Goal: Information Seeking & Learning: Learn about a topic

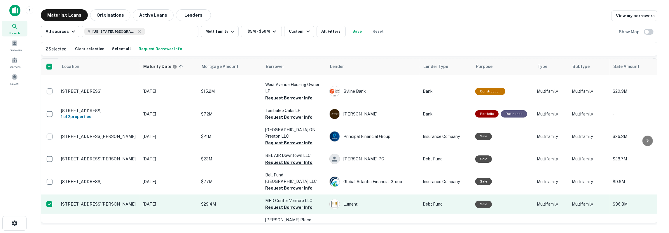
scroll to position [1078, 0]
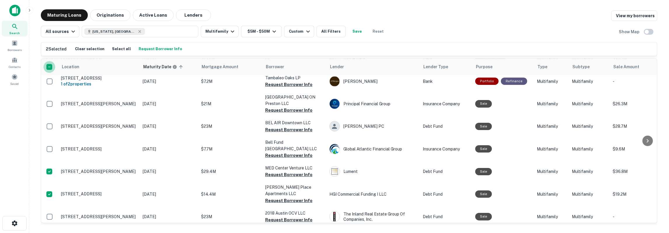
click at [50, 91] on td at bounding box center [49, 104] width 17 height 26
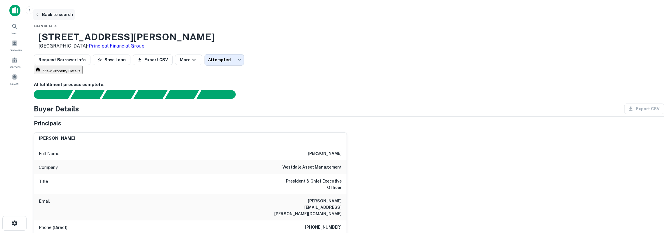
click at [75, 16] on button "Back to search" at bounding box center [54, 14] width 43 height 11
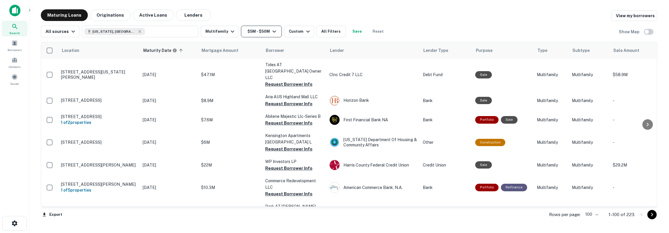
click at [249, 32] on button "$5M - $50M" at bounding box center [261, 32] width 41 height 12
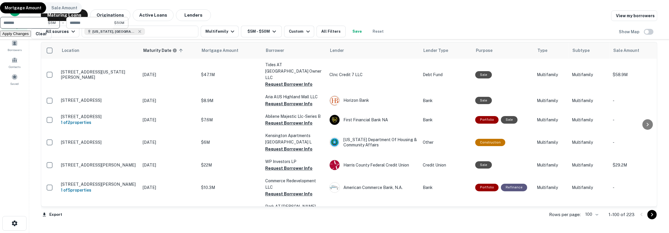
click at [114, 29] on input "********" at bounding box center [90, 23] width 48 height 12
type input "********"
click at [31, 37] on button "Apply Changes" at bounding box center [15, 34] width 31 height 6
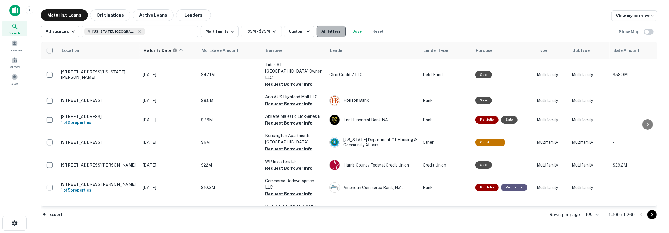
click at [332, 33] on button "All Filters" at bounding box center [330, 32] width 29 height 12
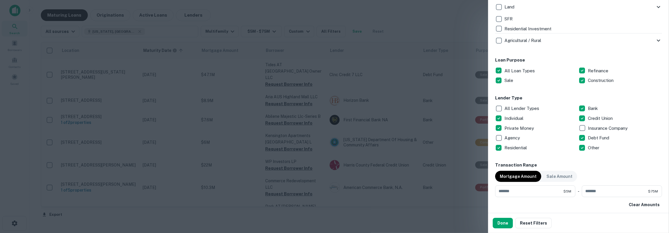
scroll to position [260, 0]
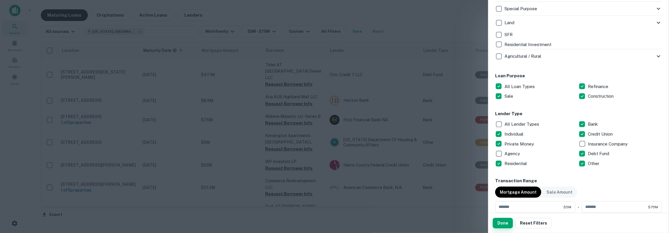
click at [508, 221] on button "Done" at bounding box center [503, 223] width 20 height 11
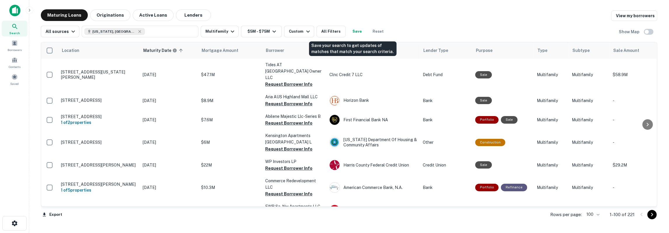
click at [349, 32] on button "Save" at bounding box center [357, 32] width 19 height 12
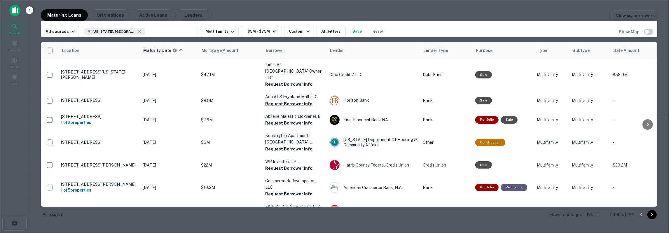
type input "**********"
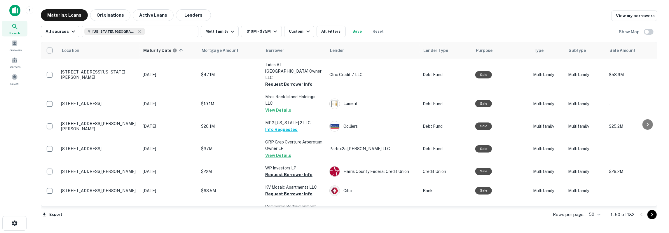
scroll to position [294, 0]
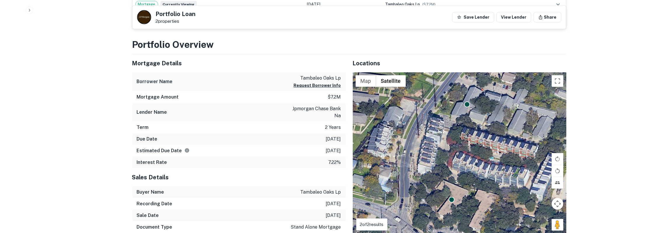
scroll to position [212, 0]
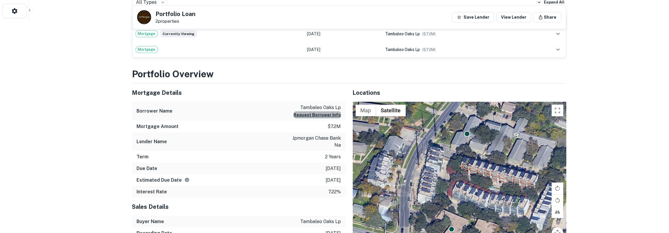
click at [326, 115] on button "Request Borrower Info" at bounding box center [317, 114] width 47 height 7
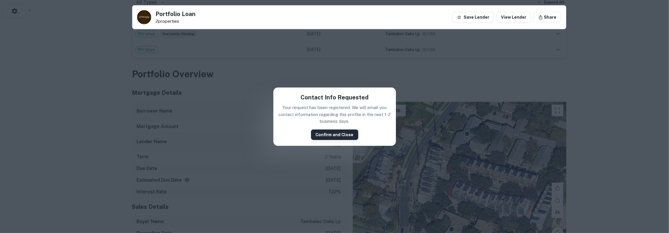
click at [329, 131] on button "Confirm and Close" at bounding box center [334, 135] width 47 height 11
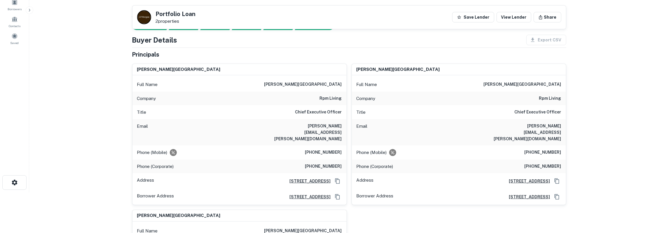
scroll to position [30, 0]
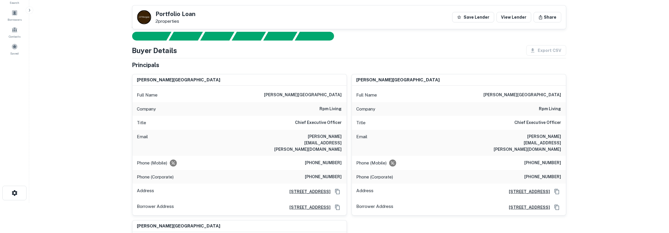
click at [332, 94] on h6 "jason s. berkowitz" at bounding box center [303, 95] width 78 height 7
copy h6 "berkowitz"
click at [315, 137] on h6 "jason.berkowitz@rpmliving.com" at bounding box center [307, 142] width 70 height 19
click at [334, 160] on h6 "(956) 494-8000" at bounding box center [323, 163] width 37 height 7
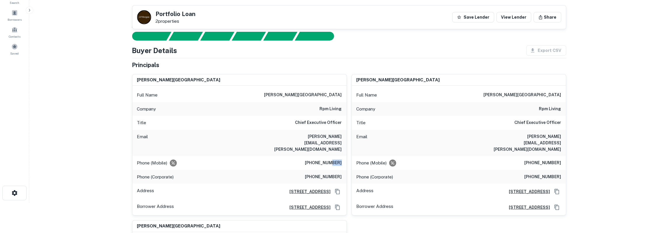
click at [334, 160] on h6 "(956) 494-8000" at bounding box center [323, 163] width 37 height 7
click at [335, 160] on h6 "(956) 494-8000" at bounding box center [323, 163] width 37 height 7
click at [337, 189] on icon "Copy Address" at bounding box center [338, 192] width 6 height 6
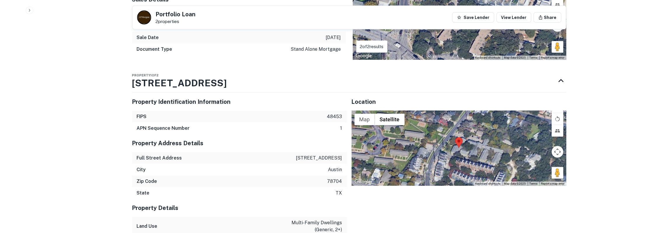
scroll to position [664, 0]
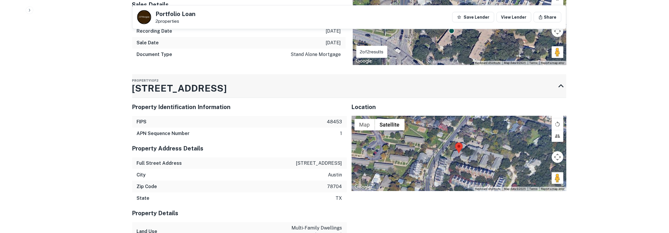
drag, startPoint x: 129, startPoint y: 63, endPoint x: 196, endPoint y: 63, distance: 67.1
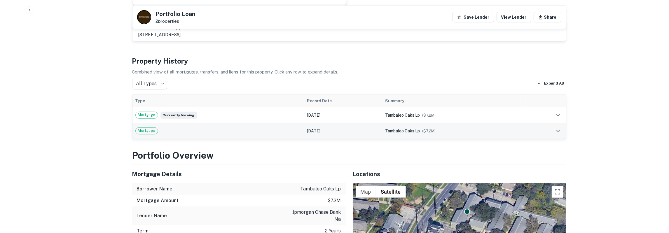
scroll to position [421, 0]
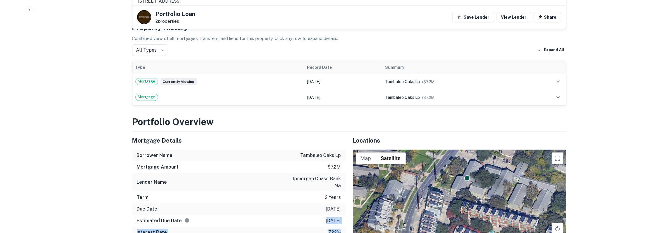
drag, startPoint x: 133, startPoint y: 115, endPoint x: 340, endPoint y: 209, distance: 227.6
click at [340, 209] on div "Mortgage Details Borrower Name tambaleo oaks lp Mortgage Amount $7.2m Lender Na…" at bounding box center [239, 185] width 214 height 107
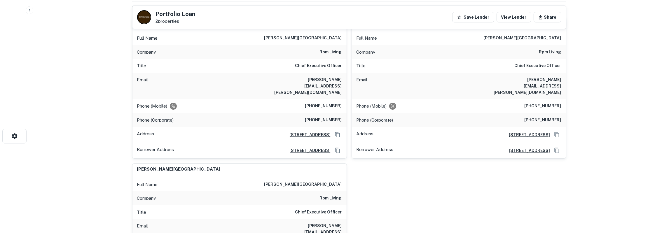
scroll to position [0, 0]
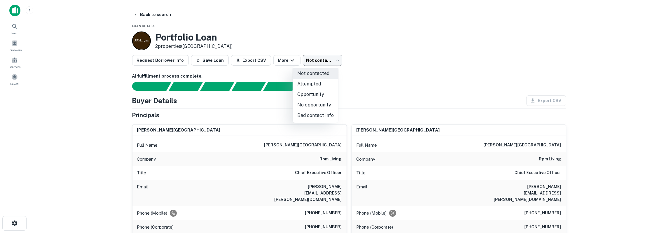
click at [313, 58] on body "Search Borrowers Contacts Saved Back to search Loan Details Portfolio Loan 2 pr…" at bounding box center [334, 116] width 669 height 233
click at [318, 81] on li "Attempted" at bounding box center [316, 84] width 46 height 11
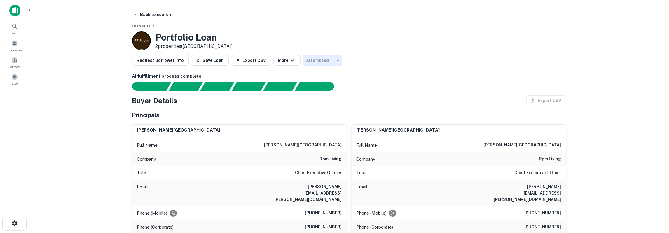
type input "*********"
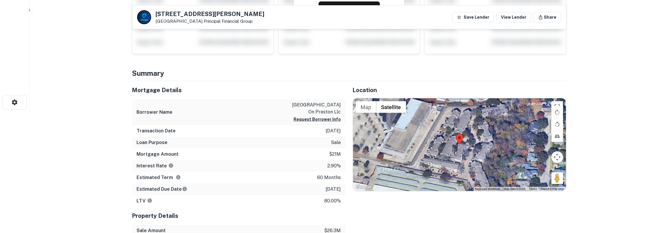
scroll to position [121, 0]
click at [330, 119] on button "Request Borrower Info" at bounding box center [317, 119] width 47 height 7
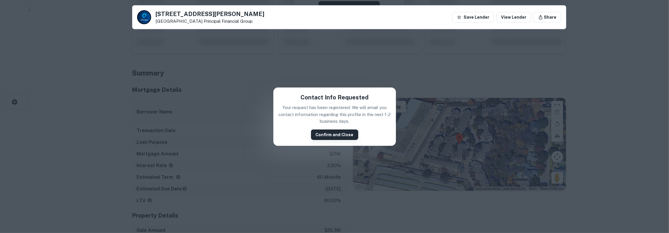
click at [329, 135] on button "Confirm and Close" at bounding box center [334, 135] width 47 height 11
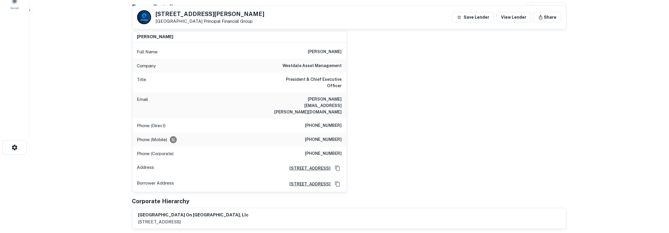
scroll to position [61, 0]
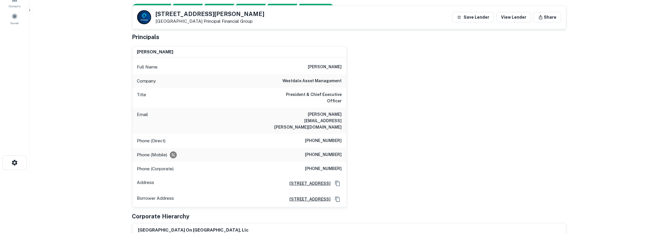
click at [335, 66] on h6 "[PERSON_NAME]" at bounding box center [325, 67] width 34 height 7
copy h6 "beard"
click at [298, 79] on h6 "westdale asset management" at bounding box center [312, 81] width 59 height 7
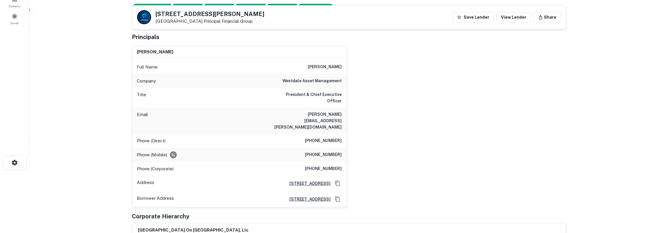
click at [298, 79] on h6 "westdale asset management" at bounding box center [312, 81] width 59 height 7
click at [296, 78] on h6 "westdale asset management" at bounding box center [312, 81] width 59 height 7
copy h6 "westdale"
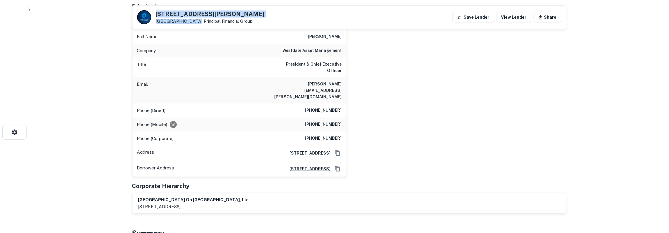
drag, startPoint x: 156, startPoint y: 14, endPoint x: 190, endPoint y: 21, distance: 34.8
click at [190, 21] on div "17878 Preston Rd Dallas, TX 75252 Principal Financial Group" at bounding box center [210, 17] width 109 height 13
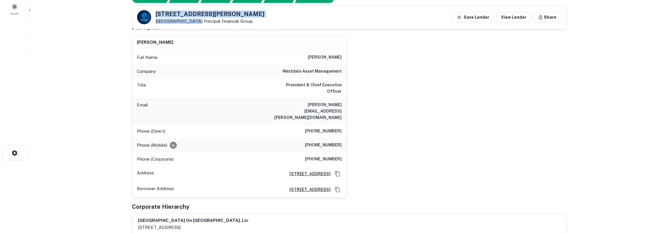
scroll to position [61, 0]
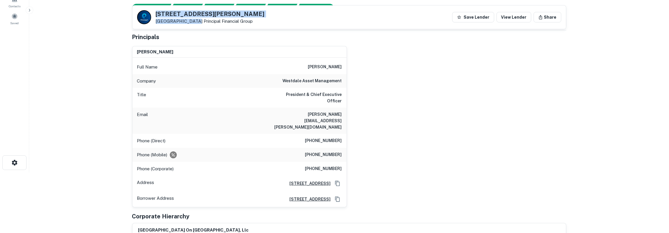
click at [157, 14] on h5 "17878 Preston Rd" at bounding box center [210, 14] width 109 height 6
drag, startPoint x: 157, startPoint y: 14, endPoint x: 190, endPoint y: 21, distance: 34.3
click at [190, 21] on div "17878 Preston Rd Dallas, TX 75252 Principal Financial Group" at bounding box center [210, 17] width 109 height 13
click at [176, 16] on h5 "17878 Preston Rd" at bounding box center [210, 14] width 109 height 6
drag, startPoint x: 157, startPoint y: 13, endPoint x: 243, endPoint y: 20, distance: 86.3
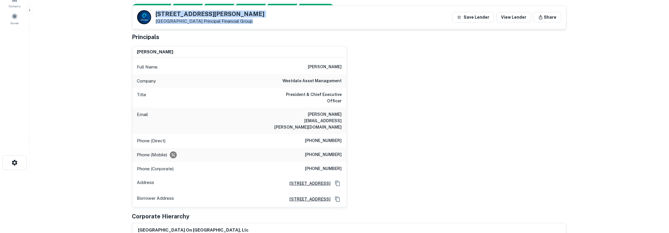
click at [243, 20] on div "17878 Preston Rd Dallas, TX 75252 Principal Financial Group Save Lender View Le…" at bounding box center [348, 17] width 433 height 23
copy div "17878 Preston Rd Dallas, TX 75252 Principal Financial Group"
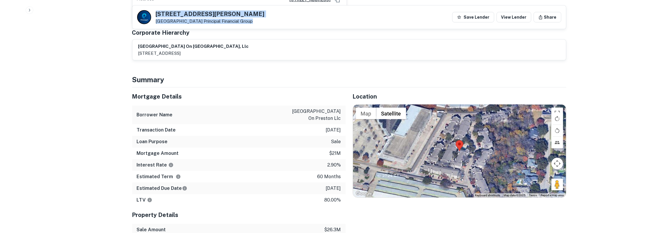
scroll to position [243, 0]
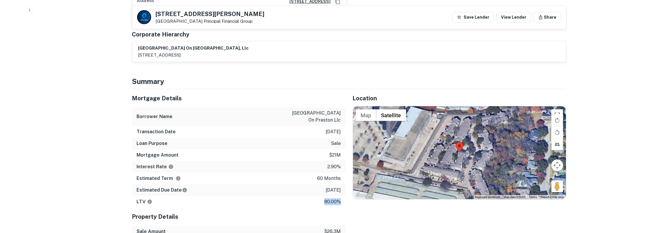
drag, startPoint x: 133, startPoint y: 79, endPoint x: 340, endPoint y: 183, distance: 231.2
click at [340, 183] on div "Mortgage Details Borrower Name westdale park on preston llc Transaction Date 6/…" at bounding box center [239, 148] width 214 height 118
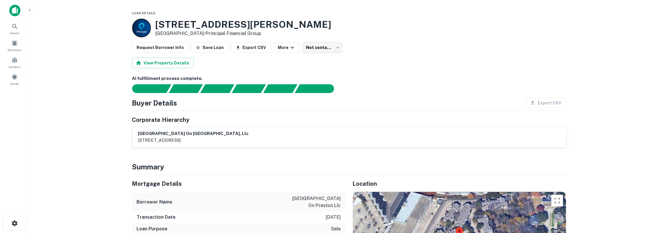
click at [319, 48] on body "Search Borrowers Contacts Saved Loan Details [STREET_ADDRESS][PERSON_NAME] • Pr…" at bounding box center [334, 116] width 669 height 233
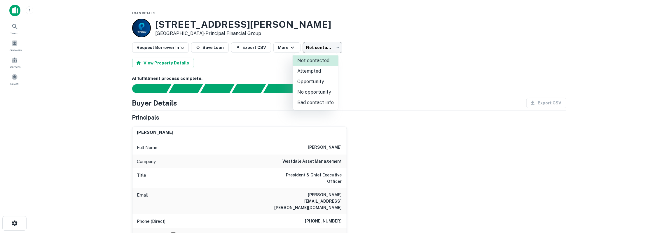
click at [319, 68] on li "Attempted" at bounding box center [316, 71] width 46 height 11
type input "*********"
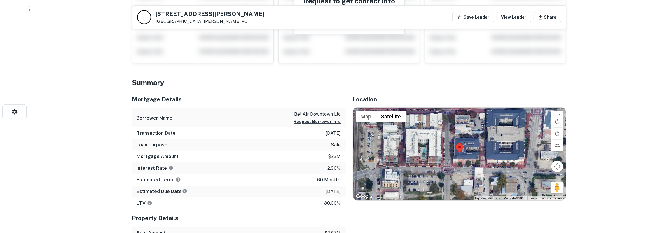
scroll to position [121, 0]
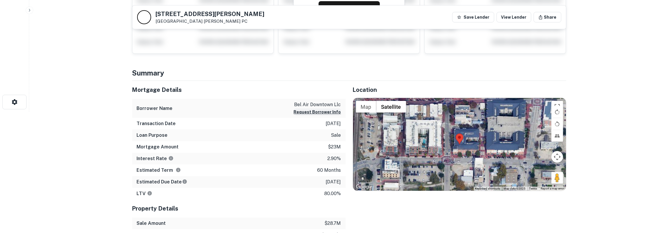
click at [305, 113] on button "Request Borrower Info" at bounding box center [317, 112] width 47 height 7
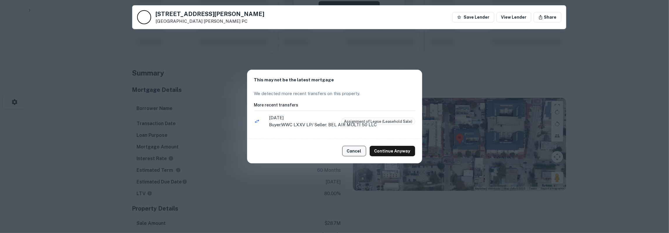
click at [356, 149] on button "Cancel" at bounding box center [354, 151] width 24 height 11
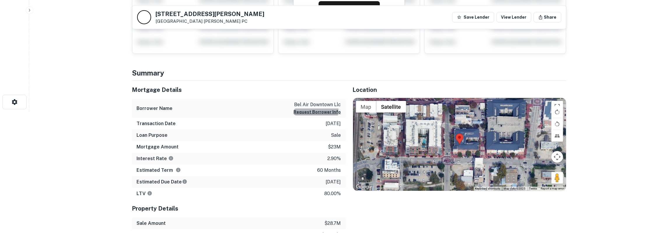
click at [313, 109] on button "Request Borrower Info" at bounding box center [317, 112] width 47 height 7
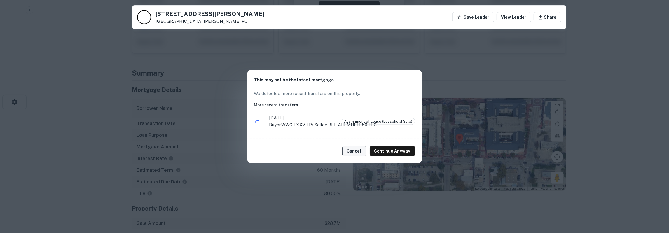
click at [356, 153] on button "Cancel" at bounding box center [354, 151] width 24 height 11
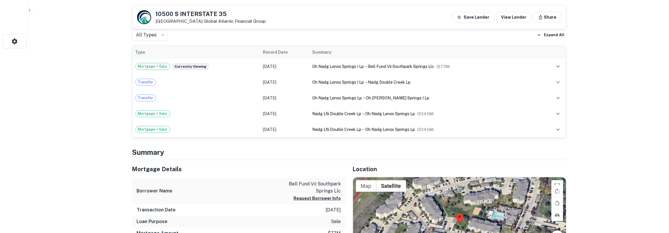
scroll to position [212, 0]
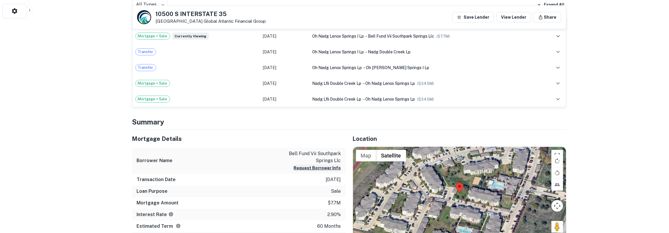
click at [332, 166] on button "Request Borrower Info" at bounding box center [317, 168] width 47 height 7
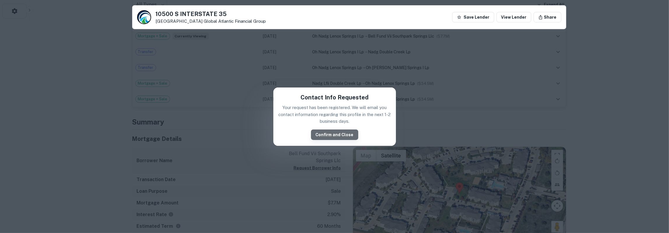
click at [335, 136] on button "Confirm and Close" at bounding box center [334, 135] width 47 height 11
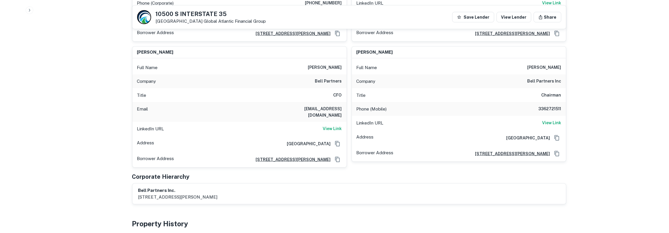
scroll to position [638, 0]
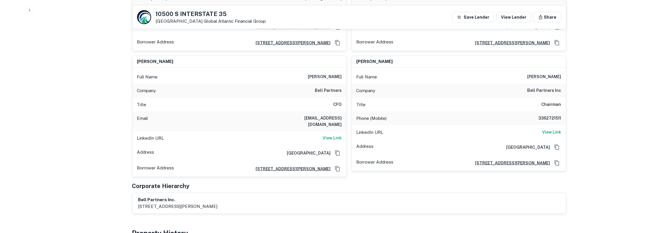
click at [333, 74] on h6 "[PERSON_NAME]" at bounding box center [325, 77] width 34 height 7
copy h6 "[PERSON_NAME]"
click at [316, 74] on h6 "[PERSON_NAME]" at bounding box center [325, 77] width 34 height 7
click at [319, 87] on h6 "bell partners" at bounding box center [328, 90] width 27 height 7
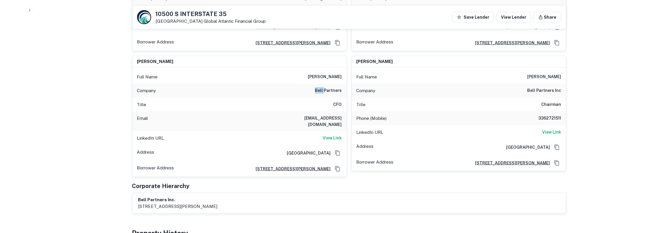
click at [319, 87] on h6 "bell partners" at bounding box center [328, 90] width 27 height 7
click at [324, 115] on h6 "[EMAIL_ADDRESS][DOMAIN_NAME]" at bounding box center [307, 121] width 70 height 13
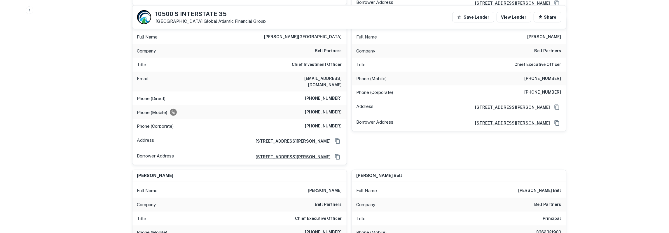
scroll to position [364, 0]
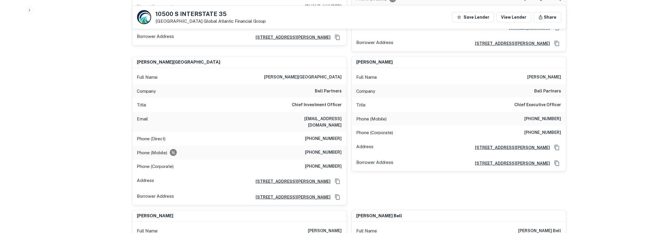
click at [317, 116] on h6 "[EMAIL_ADDRESS][DOMAIN_NAME]" at bounding box center [307, 122] width 70 height 13
click at [317, 116] on h6 "nbochilo@bellpartnersinc.com" at bounding box center [307, 122] width 70 height 13
click at [312, 116] on h6 "nbochilo@bellpartnersinc.com" at bounding box center [307, 122] width 70 height 13
drag, startPoint x: 304, startPoint y: 106, endPoint x: 346, endPoint y: 104, distance: 42.1
click at [346, 112] on div "Email nbochilo@bellpartnersinc.com" at bounding box center [239, 122] width 214 height 20
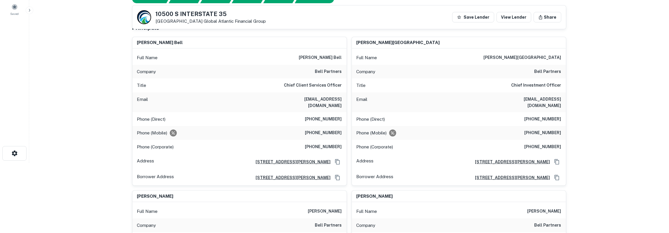
scroll to position [61, 0]
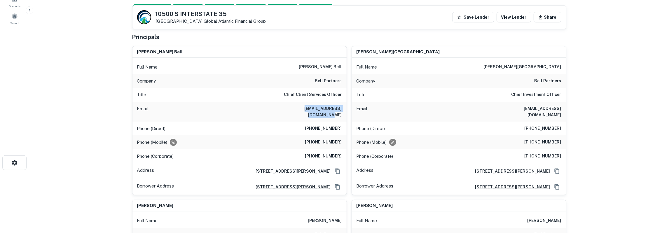
drag, startPoint x: 290, startPoint y: 109, endPoint x: 342, endPoint y: 109, distance: 51.3
click at [342, 109] on div "Email dbell@bellpartnersinc.com" at bounding box center [239, 112] width 214 height 20
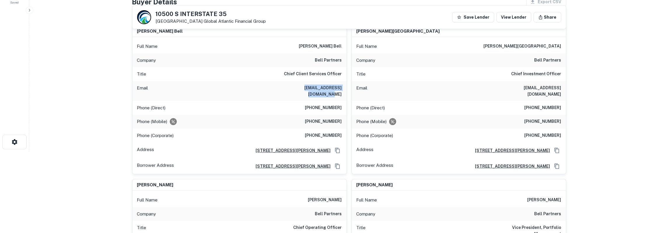
scroll to position [91, 0]
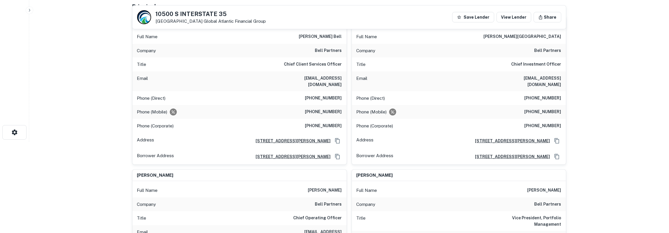
click at [540, 34] on h6 "nickolay n. bochilo" at bounding box center [523, 36] width 78 height 7
click at [541, 34] on h6 "nickolay n. bochilo" at bounding box center [523, 36] width 78 height 7
click at [518, 77] on h6 "nbochilo@bellpartnersinc.com" at bounding box center [526, 81] width 70 height 13
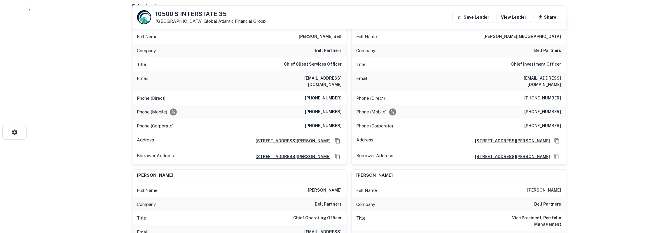
click at [518, 77] on h6 "nbochilo@bellpartnersinc.com" at bounding box center [526, 81] width 70 height 13
click at [537, 95] on h6 "(336) 232-1909" at bounding box center [542, 98] width 37 height 7
click at [538, 95] on h6 "(336) 232-1909" at bounding box center [542, 98] width 37 height 7
click at [541, 109] on h6 "(336) 327-7926" at bounding box center [542, 112] width 37 height 7
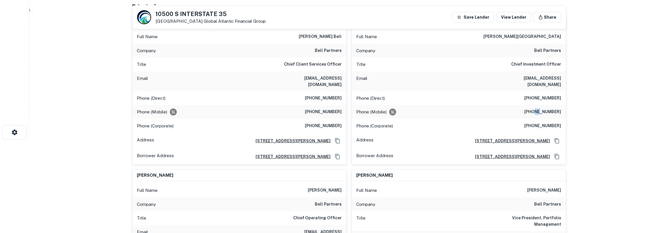
click at [541, 109] on h6 "(336) 327-7926" at bounding box center [542, 112] width 37 height 7
click at [559, 138] on icon "Copy Address" at bounding box center [556, 140] width 5 height 5
drag, startPoint x: 156, startPoint y: 13, endPoint x: 190, endPoint y: 19, distance: 35.0
click at [190, 19] on div "10500 S INTERSTATE 35 Austin, TX 78748 Global Atlantic Financial Group" at bounding box center [211, 17] width 110 height 13
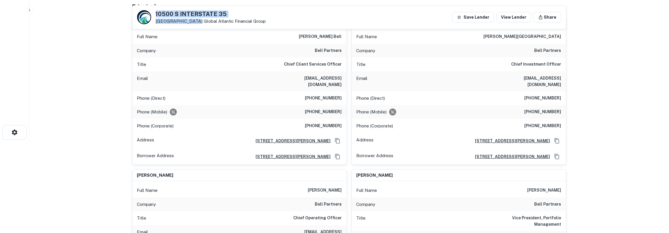
click at [158, 14] on h5 "10500 S INTERSTATE 35" at bounding box center [211, 14] width 110 height 6
drag, startPoint x: 157, startPoint y: 14, endPoint x: 263, endPoint y: 18, distance: 106.8
click at [263, 18] on div "10500 S INTERSTATE 35 Austin, TX 78748 Global Atlantic Financial Group Save Len…" at bounding box center [348, 17] width 433 height 23
copy div "10500 S INTERSTATE 35 Austin, TX 78748 Global Atlantic Financial Group"
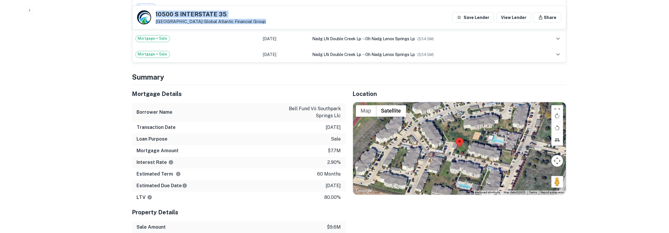
scroll to position [940, 0]
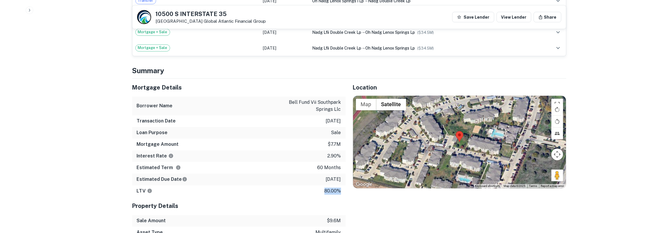
drag, startPoint x: 133, startPoint y: 61, endPoint x: 341, endPoint y: 163, distance: 231.3
click at [341, 163] on div "Mortgage Details Borrower Name bell fund vii southpark springs llc Transaction …" at bounding box center [239, 138] width 214 height 118
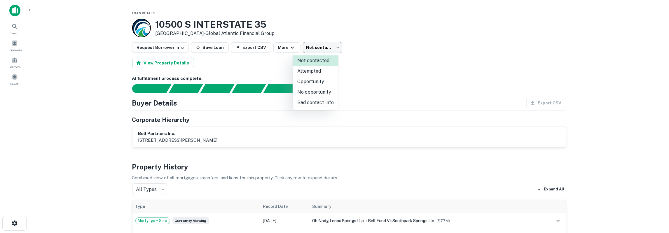
click at [322, 49] on body "Search Borrowers Contacts Saved Loan Details [STREET_ADDRESS] • Global Atlantic…" at bounding box center [334, 116] width 669 height 233
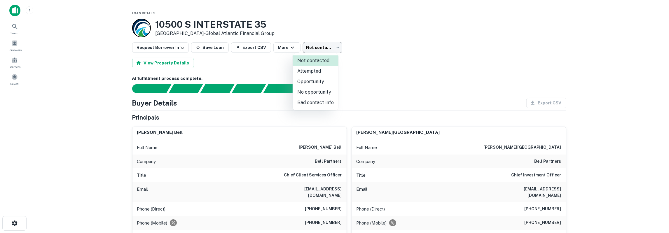
click at [320, 68] on li "Attempted" at bounding box center [316, 71] width 46 height 11
type input "*********"
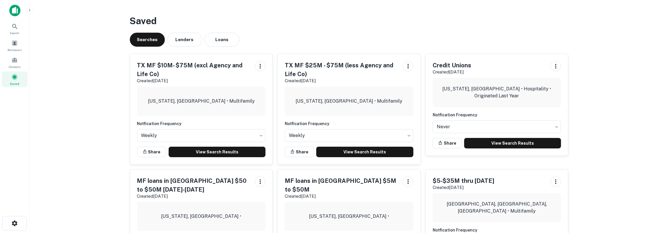
click at [182, 66] on h5 "TX MF $10M- $75M (excl Agency and Life Co)" at bounding box center [193, 70] width 113 height 18
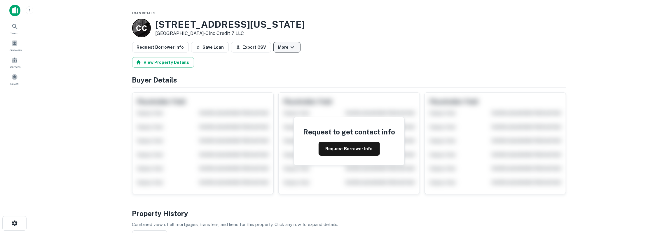
click at [275, 51] on button "More" at bounding box center [286, 47] width 27 height 11
click at [335, 43] on div at bounding box center [334, 116] width 669 height 233
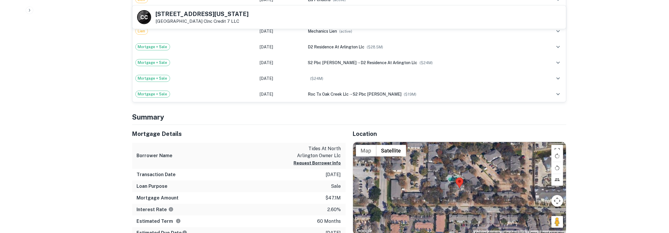
scroll to position [576, 0]
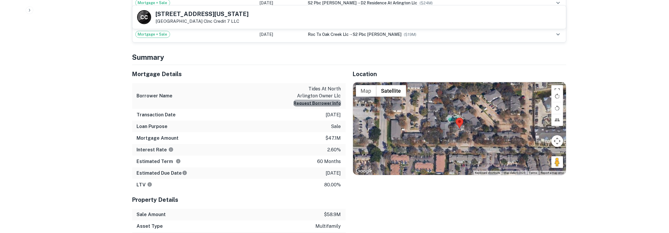
click at [333, 102] on button "Request Borrower Info" at bounding box center [317, 103] width 47 height 7
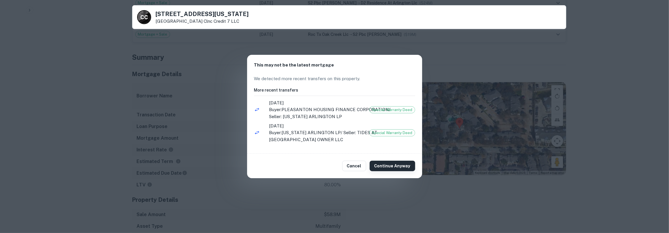
click at [382, 167] on button "Continue Anyway" at bounding box center [393, 166] width 46 height 11
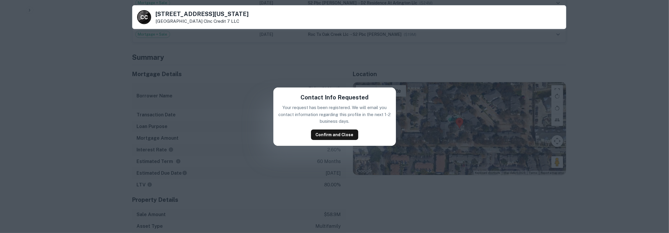
click at [342, 140] on div "Contact Info Requested Your request has been registered. We will email you cont…" at bounding box center [334, 117] width 123 height 58
click at [342, 137] on button "Confirm and Close" at bounding box center [334, 135] width 47 height 11
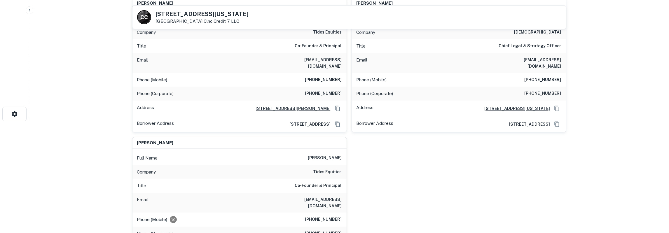
scroll to position [0, 0]
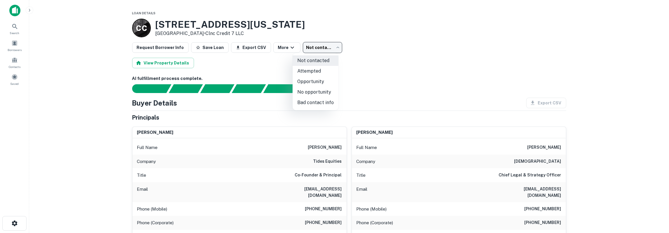
click at [329, 49] on body "Search Borrowers Contacts Saved Loan Details C C 707 Washington Dr Arlington, T…" at bounding box center [334, 116] width 669 height 233
click at [319, 91] on li "No opportunity" at bounding box center [316, 92] width 46 height 11
type input "**********"
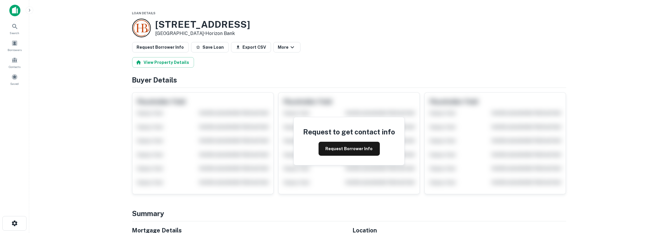
scroll to position [61, 0]
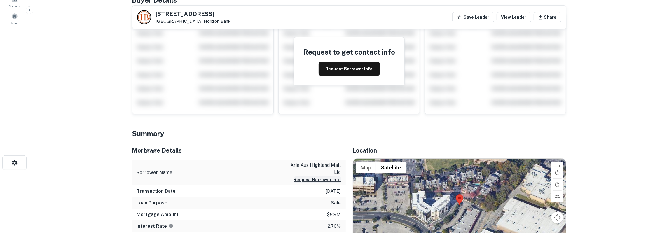
click at [309, 180] on button "Request Borrower Info" at bounding box center [317, 179] width 47 height 7
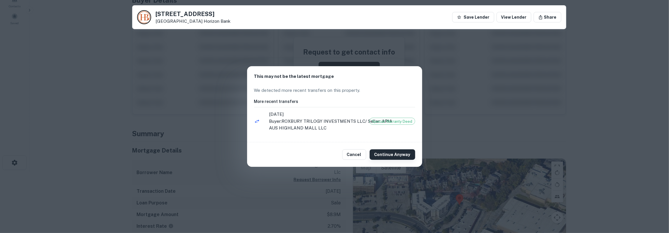
click at [388, 153] on button "Continue Anyway" at bounding box center [393, 154] width 46 height 11
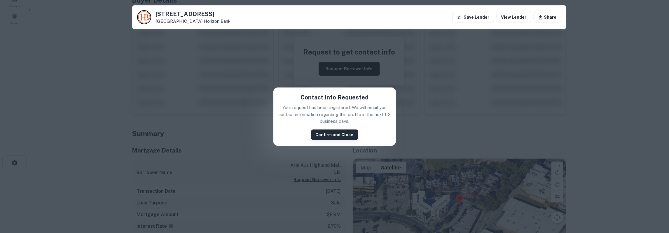
click at [318, 135] on button "Confirm and Close" at bounding box center [334, 135] width 47 height 11
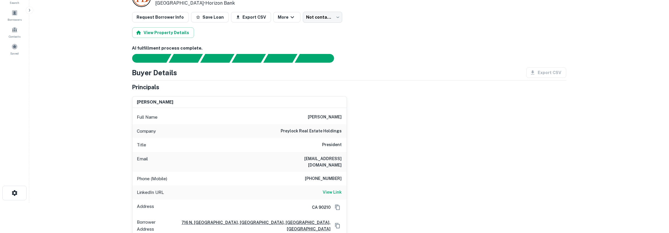
scroll to position [0, 0]
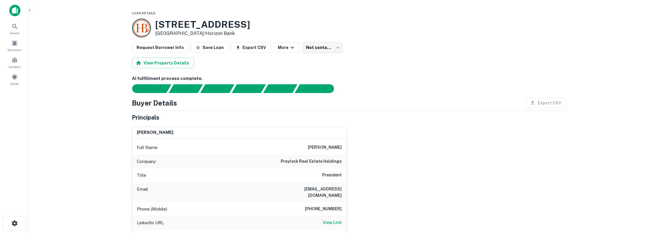
click at [189, 28] on h3 "[STREET_ADDRESS]" at bounding box center [202, 24] width 95 height 11
click at [190, 28] on h3 "[STREET_ADDRESS]" at bounding box center [202, 24] width 95 height 11
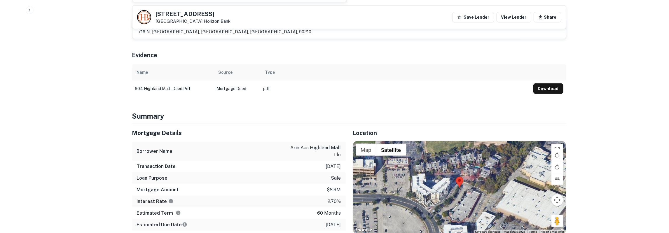
scroll to position [243, 0]
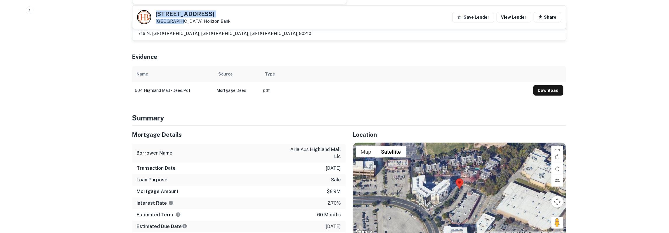
drag, startPoint x: 157, startPoint y: 15, endPoint x: 176, endPoint y: 21, distance: 19.4
click at [176, 21] on div "[STREET_ADDRESS] Horizon Bank" at bounding box center [193, 17] width 75 height 13
click at [166, 14] on h5 "[STREET_ADDRESS]" at bounding box center [193, 14] width 75 height 6
drag, startPoint x: 157, startPoint y: 13, endPoint x: 190, endPoint y: 19, distance: 33.7
click at [190, 19] on div "[STREET_ADDRESS] Horizon Bank" at bounding box center [193, 17] width 75 height 13
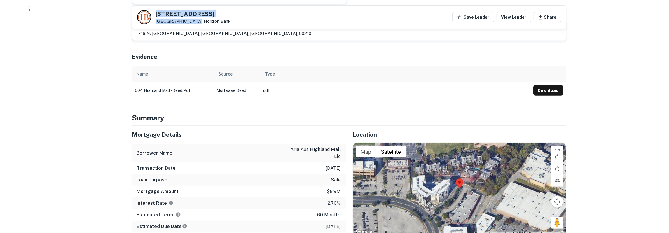
click at [159, 16] on h5 "604 E Highland Mall Blvd" at bounding box center [193, 14] width 75 height 6
drag, startPoint x: 157, startPoint y: 13, endPoint x: 221, endPoint y: 21, distance: 64.1
click at [221, 21] on div "604 E Highland Mall Blvd Austin, TX 78752 Horizon Bank" at bounding box center [193, 17] width 75 height 13
copy div "604 E Highland Mall Blvd Austin, TX 78752 Horizon Bank"
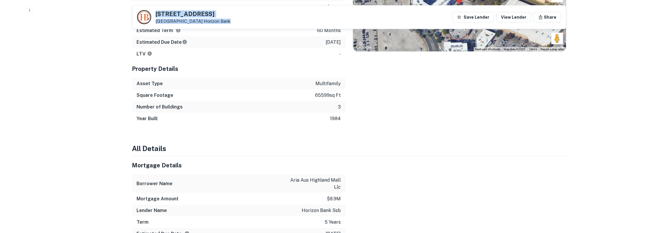
scroll to position [455, 0]
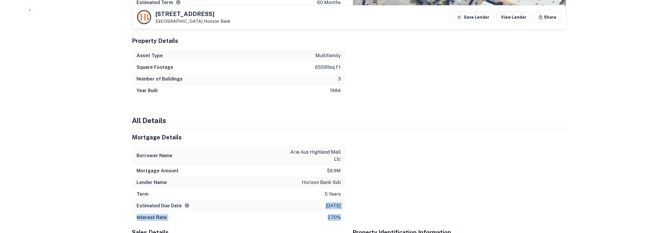
drag, startPoint x: 132, startPoint y: 125, endPoint x: 340, endPoint y: 200, distance: 220.8
click at [340, 200] on div "Mortgage Details Borrower Name aria aus highland mall llc Mortgage Amount $8.9m…" at bounding box center [239, 175] width 214 height 95
copy div "2/11/2026 Interest Rate 2.70%"
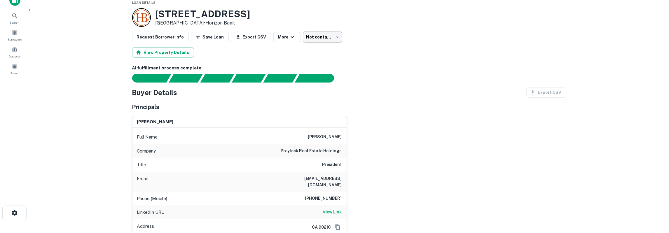
scroll to position [0, 0]
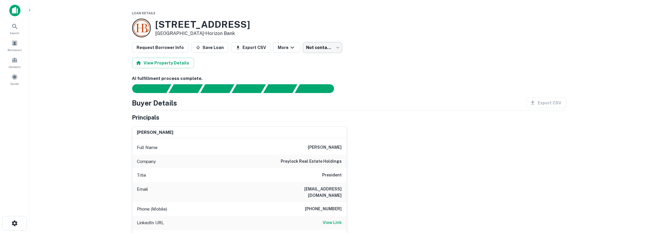
click at [318, 48] on body "Search Borrowers Contacts Saved Loan Details 604 E Highland Mall Blvd Austin, T…" at bounding box center [334, 116] width 669 height 233
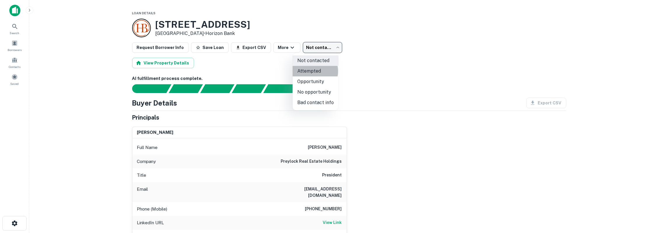
click at [312, 71] on li "Attempted" at bounding box center [316, 71] width 46 height 11
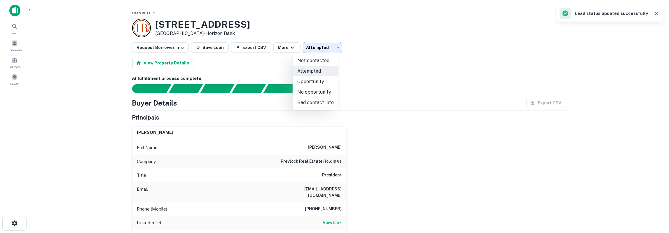
click at [318, 45] on body "Search Borrowers Contacts Saved Loan Details 604 E Highland Mall Blvd Austin, T…" at bounding box center [334, 116] width 669 height 233
click at [316, 101] on li "Bad contact info" at bounding box center [316, 102] width 46 height 11
type input "**********"
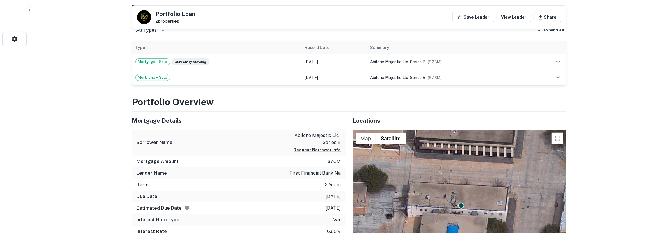
scroll to position [212, 0]
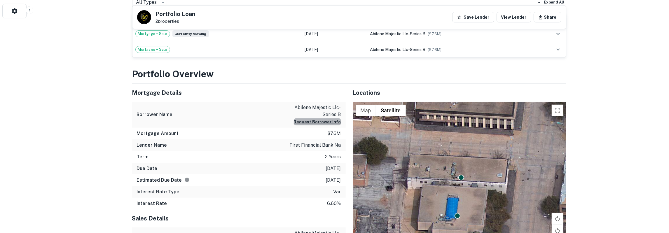
click at [323, 123] on button "Request Borrower Info" at bounding box center [317, 121] width 47 height 7
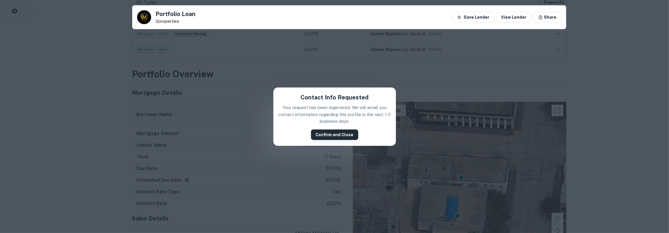
click at [325, 135] on button "Confirm and Close" at bounding box center [334, 135] width 47 height 11
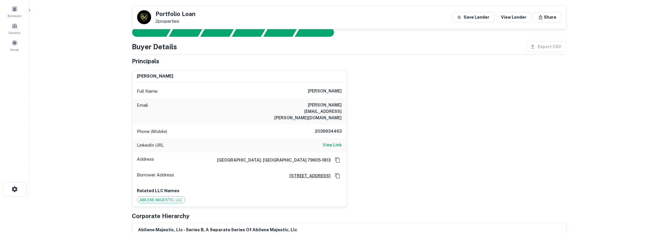
scroll to position [30, 0]
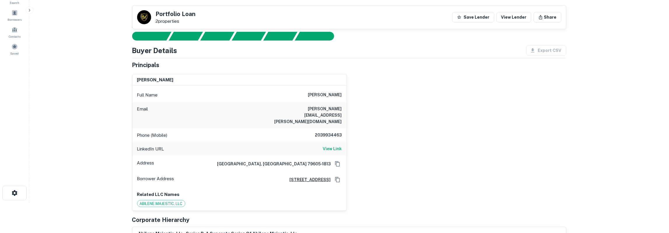
click at [328, 96] on h6 "charlie wolfe" at bounding box center [325, 95] width 34 height 7
click at [306, 109] on h6 "charles.l.wolfe@gmail.com" at bounding box center [307, 115] width 70 height 19
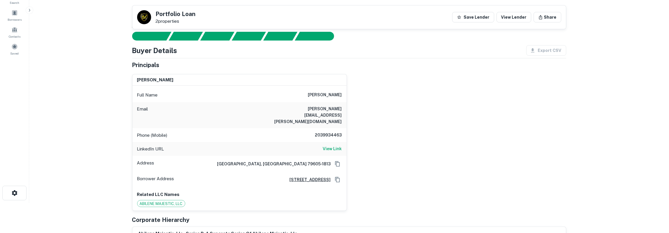
click at [306, 109] on h6 "charles.l.wolfe@gmail.com" at bounding box center [307, 115] width 70 height 19
click at [335, 132] on h6 "2039934463" at bounding box center [324, 135] width 35 height 7
copy h6 "2039934463"
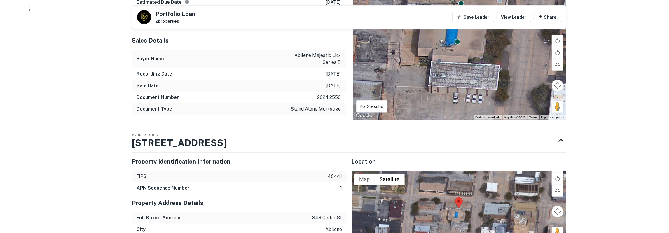
scroll to position [576, 0]
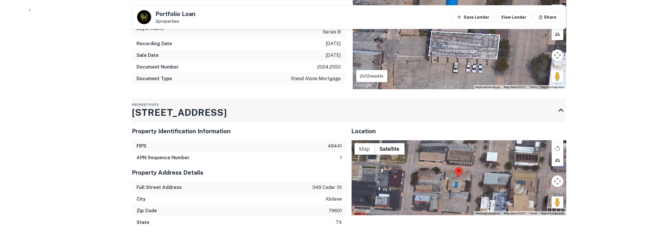
drag, startPoint x: 131, startPoint y: 99, endPoint x: 192, endPoint y: 101, distance: 61.0
click at [192, 101] on div "Back to search Portfolio Loan 2 properties Save Lender View Lender Share AI ful…" at bounding box center [349, 69] width 448 height 1273
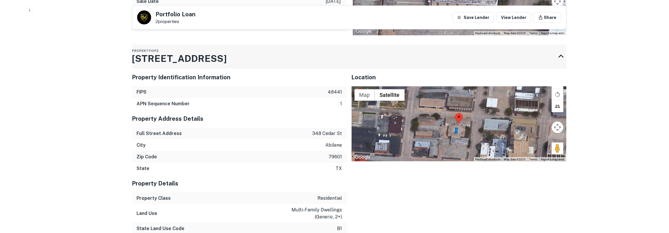
scroll to position [637, 0]
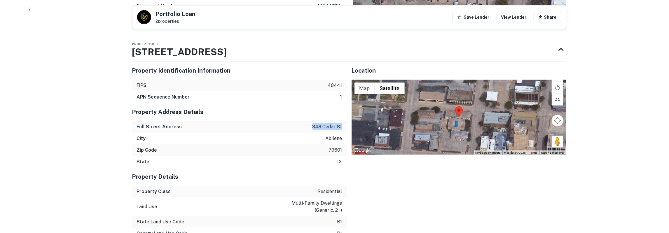
drag, startPoint x: 322, startPoint y: 114, endPoint x: 345, endPoint y: 115, distance: 23.3
click at [345, 121] on div "Full Street Address 348 cedar st" at bounding box center [239, 127] width 215 height 12
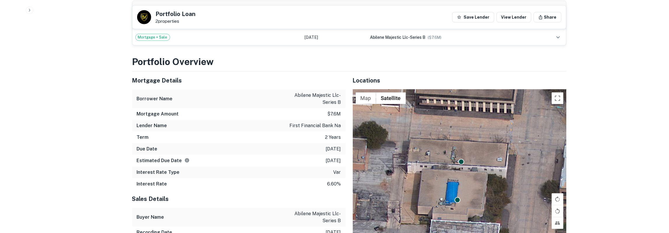
scroll to position [394, 0]
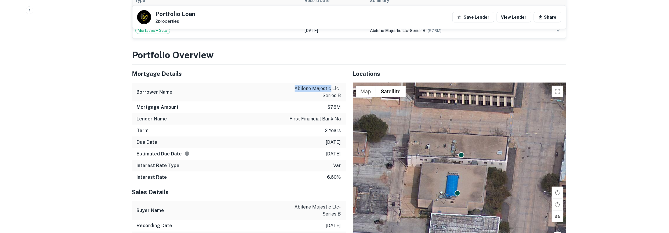
drag, startPoint x: 296, startPoint y: 75, endPoint x: 331, endPoint y: 76, distance: 35.3
click at [331, 85] on p "abilene majestic llc-series b" at bounding box center [314, 92] width 53 height 14
drag, startPoint x: 134, startPoint y: 61, endPoint x: 341, endPoint y: 164, distance: 231.7
click at [341, 164] on div "Mortgage Details Borrower Name abilene majestic llc-series b Mortgage Amount $7…" at bounding box center [239, 124] width 214 height 118
copy div "2/16/2026 Interest Rate Type var Interest Rate 6.60%"
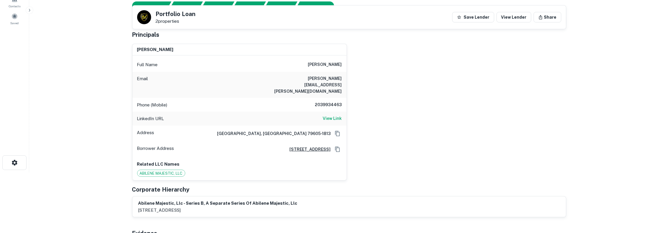
scroll to position [0, 0]
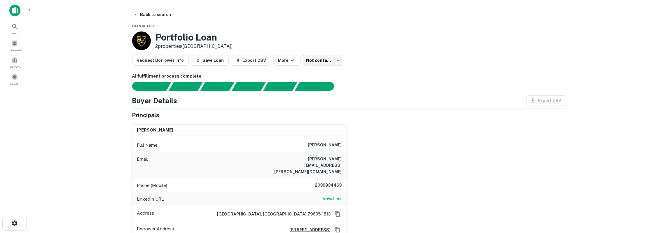
click at [299, 63] on body "Search Borrowers Contacts Saved Back to search Loan Details Portfolio Loan 2 pr…" at bounding box center [334, 116] width 669 height 233
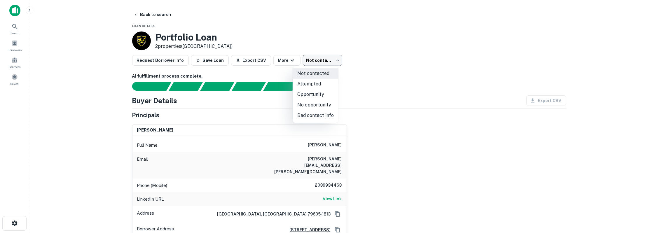
click at [305, 80] on li "Attempted" at bounding box center [316, 84] width 46 height 11
type input "*********"
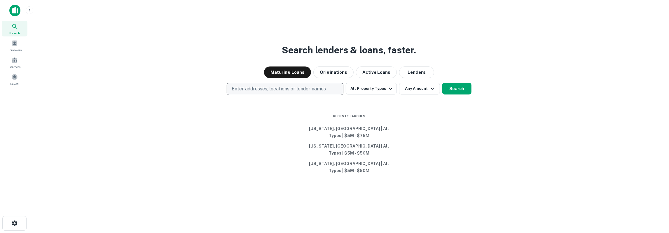
click at [318, 92] on p "Enter addresses, locations or lender names" at bounding box center [279, 88] width 94 height 7
type input "*****"
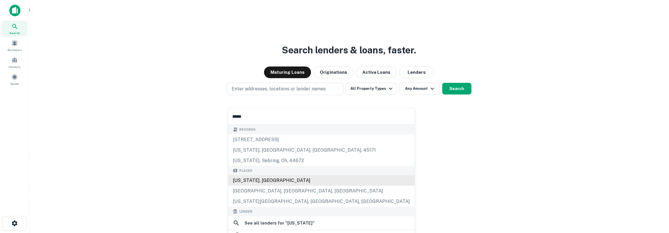
click at [274, 177] on div "[US_STATE], [GEOGRAPHIC_DATA]" at bounding box center [321, 180] width 186 height 11
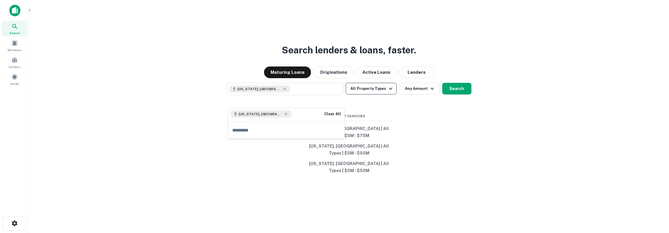
click at [387, 92] on icon "button" at bounding box center [390, 88] width 7 height 7
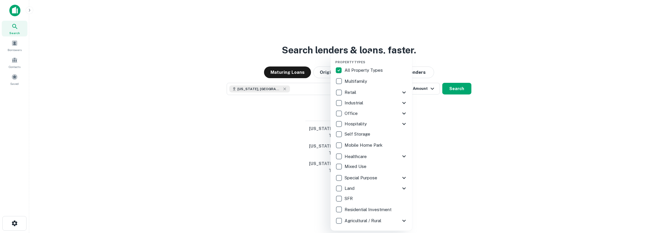
click at [355, 93] on p "Retail" at bounding box center [350, 92] width 13 height 7
click at [403, 89] on icon at bounding box center [403, 92] width 7 height 7
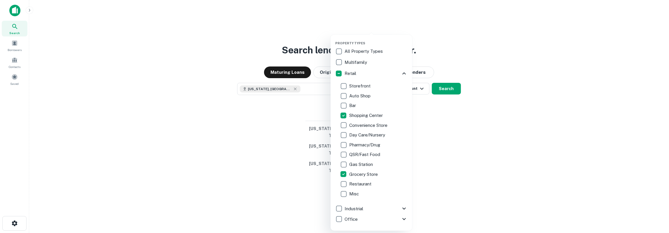
scroll to position [33, 0]
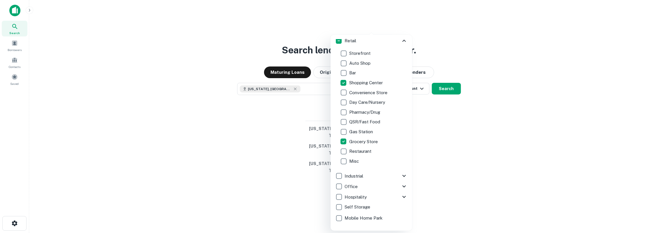
click at [363, 177] on p "Industrial" at bounding box center [354, 176] width 20 height 7
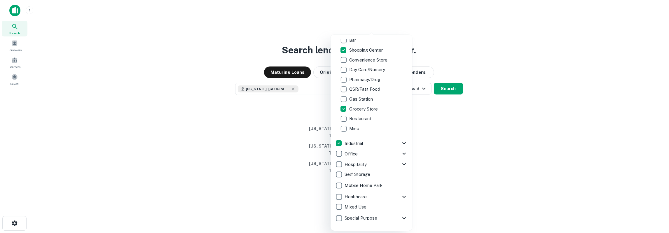
click at [403, 142] on icon at bounding box center [403, 143] width 7 height 7
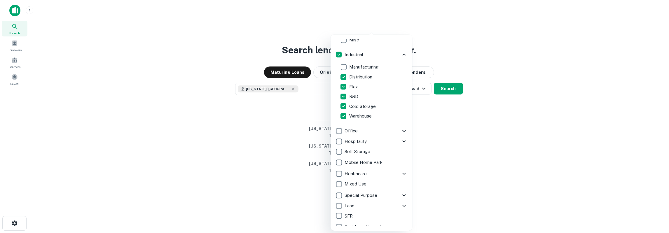
scroll to position [164, 0]
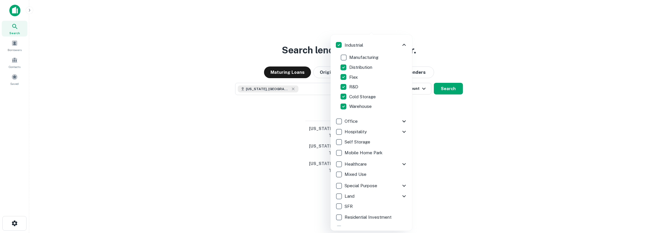
click at [379, 130] on div "Hospitality" at bounding box center [367, 132] width 65 height 10
click at [402, 131] on icon at bounding box center [403, 131] width 7 height 7
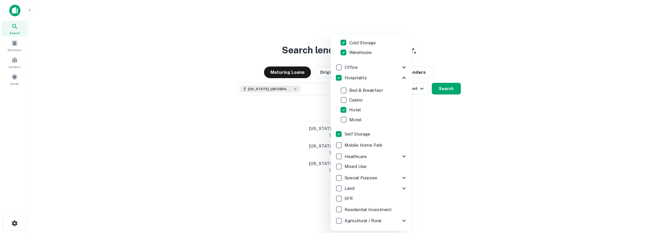
scroll to position [120, 0]
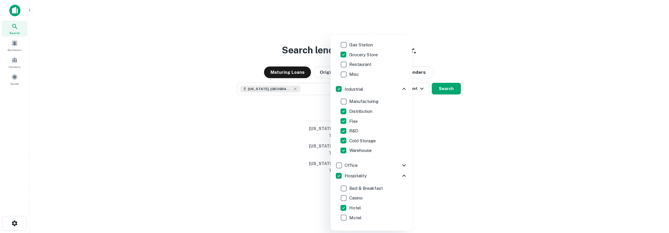
click at [447, 126] on div at bounding box center [334, 116] width 669 height 233
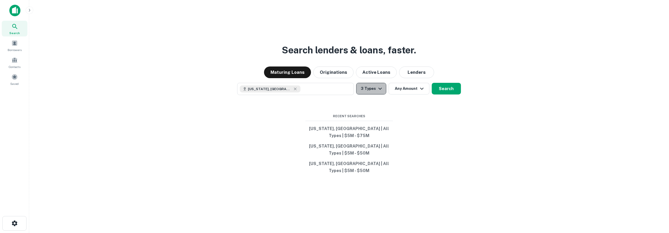
click at [381, 92] on icon "button" at bounding box center [380, 88] width 7 height 7
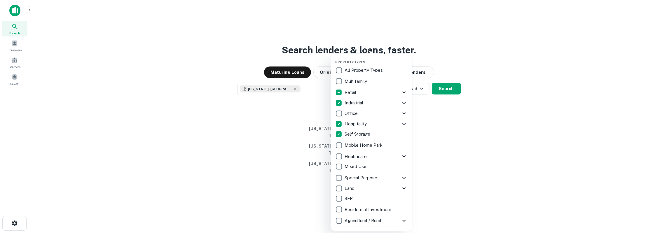
click at [429, 137] on div at bounding box center [334, 116] width 669 height 233
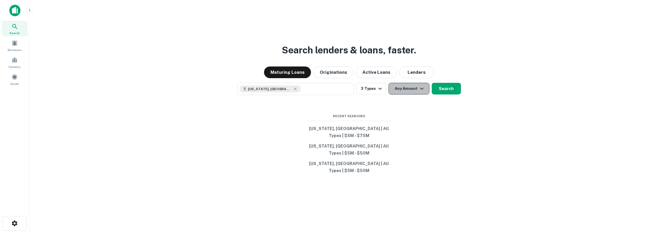
click at [414, 95] on button "Any Amount" at bounding box center [409, 89] width 41 height 12
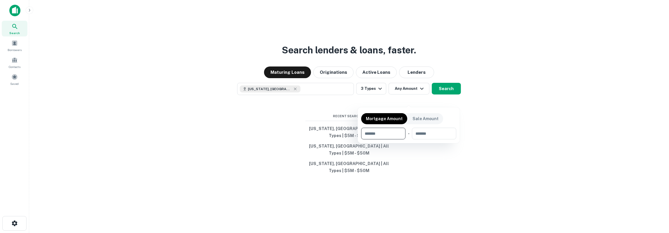
click at [397, 132] on input "number" at bounding box center [381, 134] width 40 height 12
type input "********"
click at [421, 137] on input "number" at bounding box center [433, 134] width 37 height 12
type input "********"
click at [481, 102] on div at bounding box center [334, 116] width 669 height 233
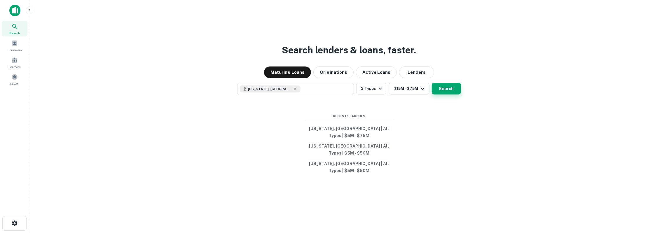
click at [447, 95] on button "Search" at bounding box center [446, 89] width 29 height 12
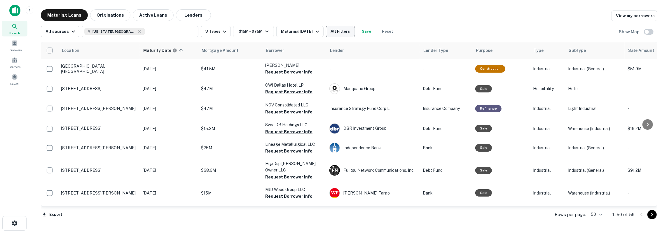
click at [343, 35] on button "All Filters" at bounding box center [340, 32] width 29 height 12
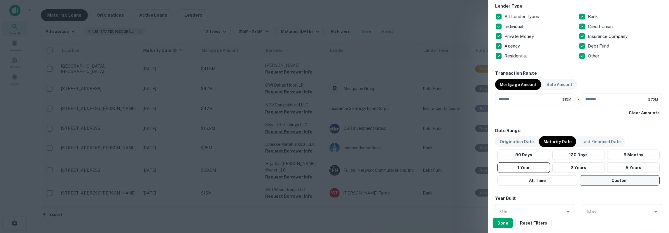
scroll to position [392, 0]
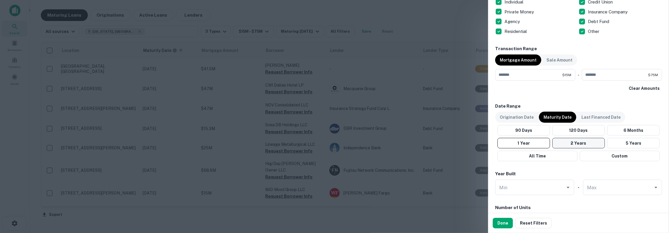
click at [578, 146] on button "2 Years" at bounding box center [578, 143] width 53 height 11
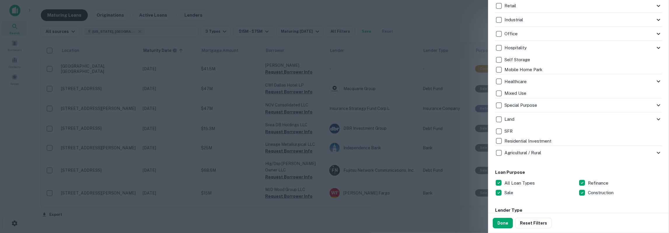
scroll to position [98, 0]
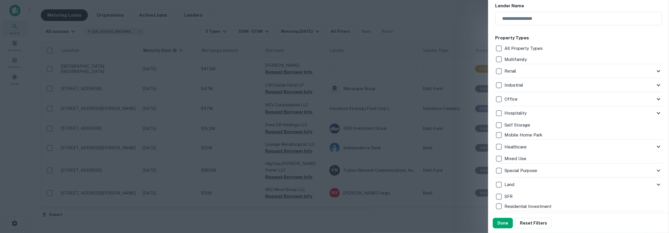
click at [660, 70] on icon at bounding box center [658, 71] width 7 height 7
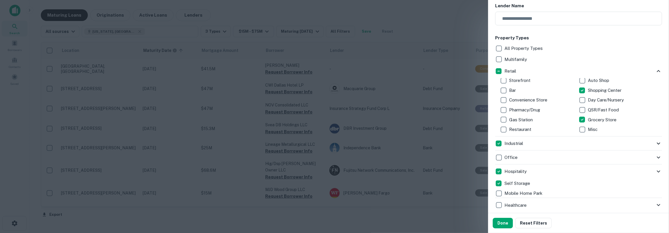
scroll to position [7, 0]
click at [651, 141] on div "Industrial" at bounding box center [575, 144] width 160 height 10
click at [644, 142] on div "Industrial" at bounding box center [575, 144] width 160 height 10
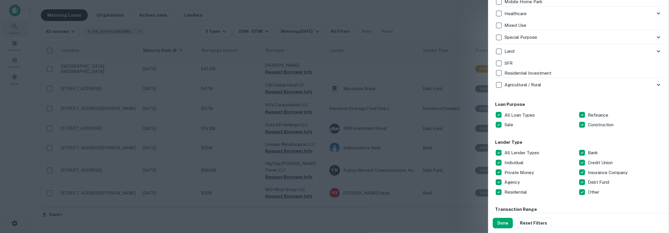
scroll to position [294, 0]
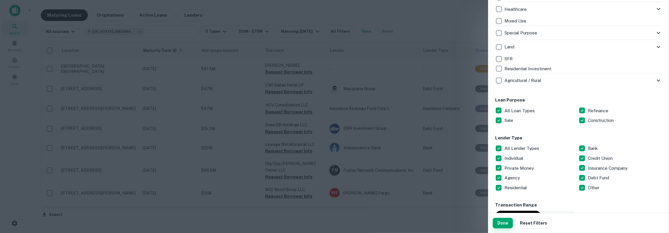
click at [508, 223] on button "Done" at bounding box center [503, 223] width 20 height 11
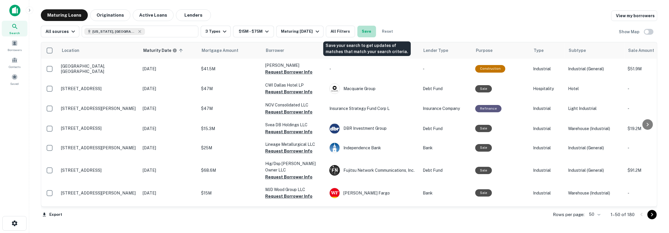
click at [365, 33] on button "Save" at bounding box center [366, 32] width 19 height 12
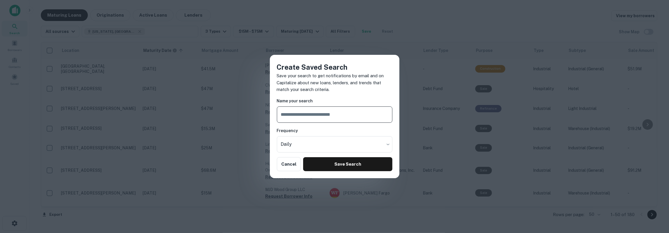
click at [311, 117] on input "text" at bounding box center [335, 114] width 116 height 16
type input "**********"
click at [323, 147] on body "Search Borrowers Contacts Saved Maturing Loans Originations Active Loans Lender…" at bounding box center [334, 116] width 669 height 233
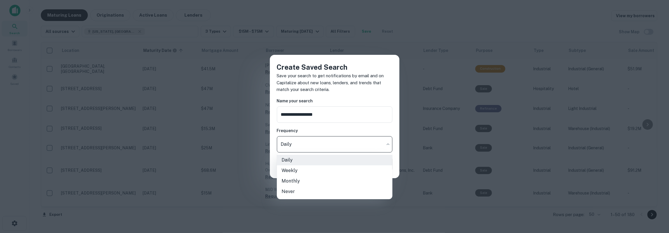
click at [312, 173] on li "Weekly" at bounding box center [335, 170] width 116 height 11
type input "******"
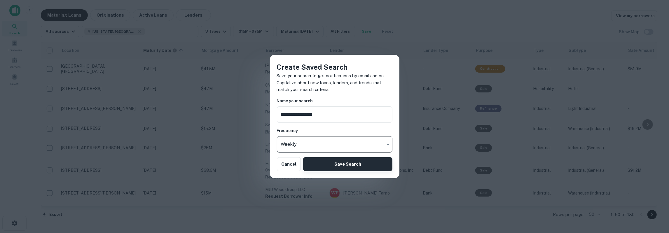
click at [340, 165] on button "Save Search" at bounding box center [347, 164] width 89 height 14
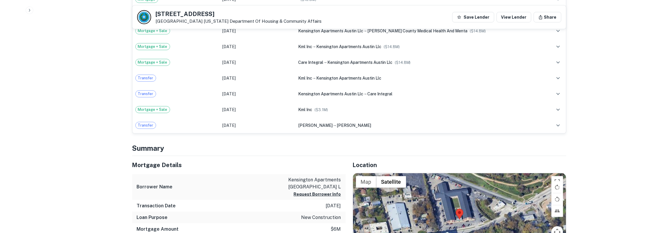
scroll to position [303, 0]
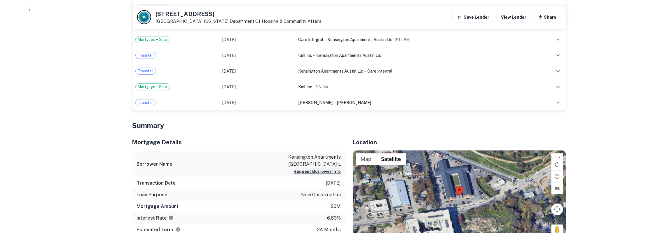
click at [303, 169] on button "Request Borrower Info" at bounding box center [317, 171] width 47 height 7
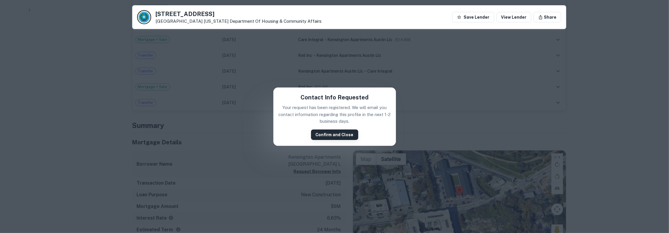
click at [327, 137] on button "Confirm and Close" at bounding box center [334, 135] width 47 height 11
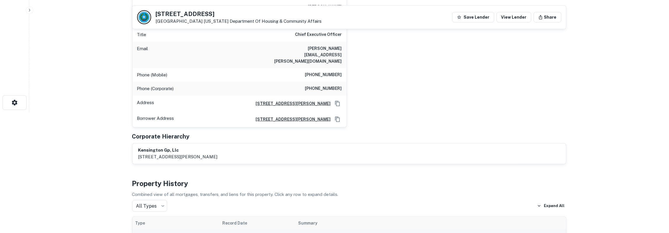
scroll to position [67, 0]
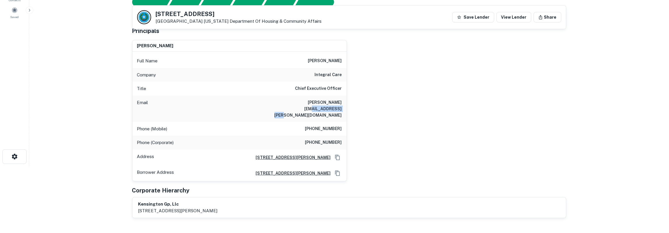
drag, startPoint x: 311, startPoint y: 101, endPoint x: 343, endPoint y: 102, distance: 32.1
click at [343, 102] on div "Email [PERSON_NAME][EMAIL_ADDRESS][PERSON_NAME][DOMAIN_NAME]" at bounding box center [239, 109] width 214 height 26
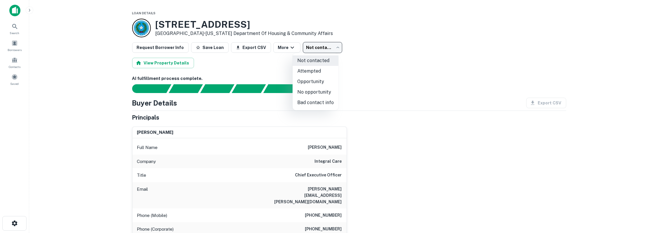
click at [316, 53] on body "Search Borrowers Contacts Saved Loan Details [STREET_ADDRESS] • [US_STATE] Depa…" at bounding box center [334, 116] width 669 height 233
drag, startPoint x: 316, startPoint y: 96, endPoint x: 428, endPoint y: 46, distance: 122.5
click at [316, 96] on li "No opportunity" at bounding box center [316, 92] width 46 height 11
type input "**********"
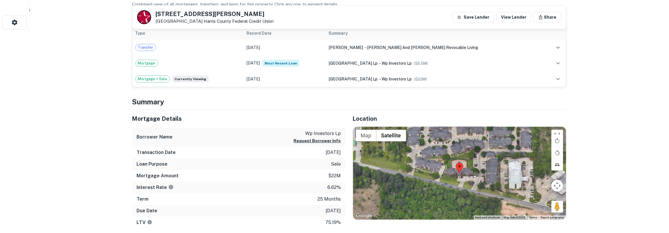
scroll to position [212, 0]
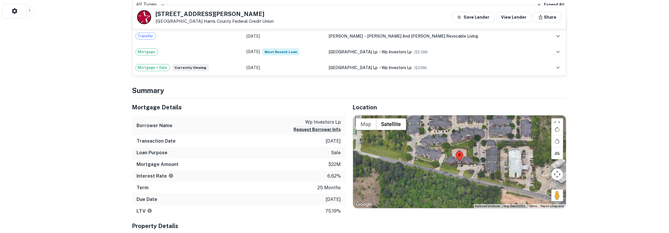
click at [298, 129] on button "Request Borrower Info" at bounding box center [317, 129] width 47 height 7
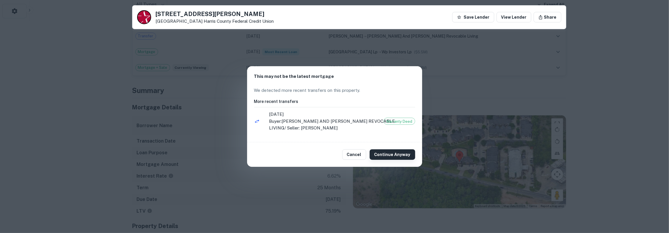
click at [406, 154] on button "Continue Anyway" at bounding box center [393, 154] width 46 height 11
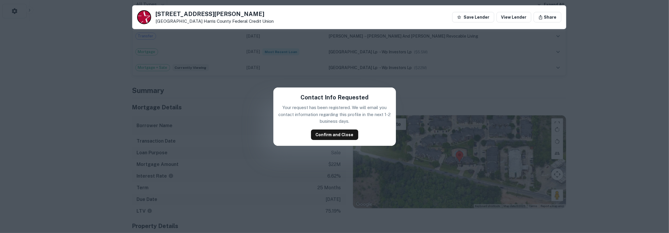
click at [325, 129] on div "Contact Info Requested Your request has been registered. We will email you cont…" at bounding box center [334, 117] width 123 height 58
click at [321, 134] on button "Confirm and Close" at bounding box center [334, 135] width 47 height 11
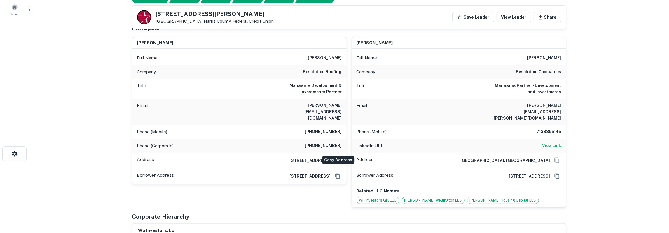
scroll to position [61, 0]
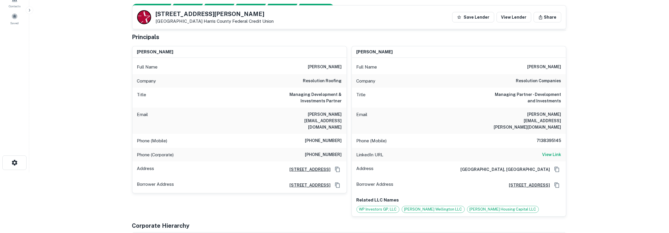
click at [328, 67] on h6 "jeremy jb bartholomew" at bounding box center [325, 67] width 34 height 7
copy h6 "bartholomew"
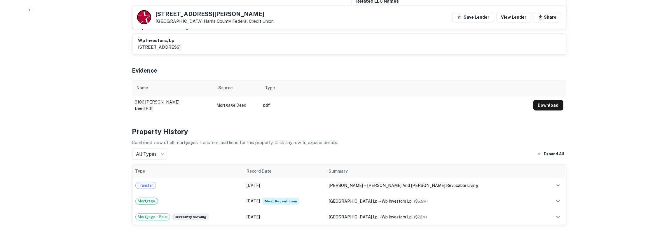
scroll to position [243, 0]
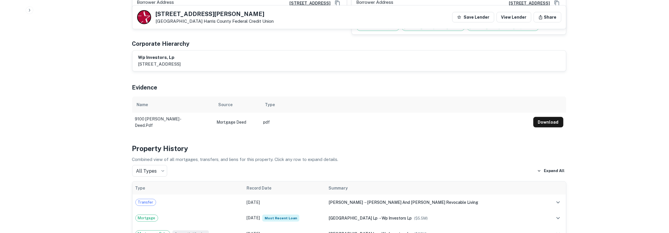
click at [529, 113] on td "pdf" at bounding box center [395, 122] width 270 height 19
click at [538, 117] on button "Download" at bounding box center [548, 122] width 30 height 11
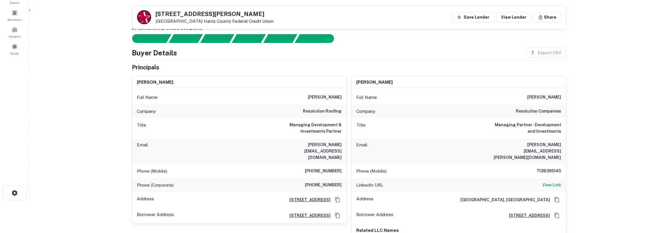
scroll to position [0, 0]
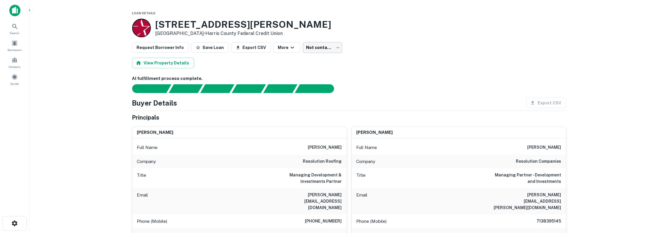
click at [312, 48] on body "Search Borrowers Contacts Saved Loan Details 9100 Mills Rd Houston, TX 77070 • …" at bounding box center [334, 116] width 669 height 233
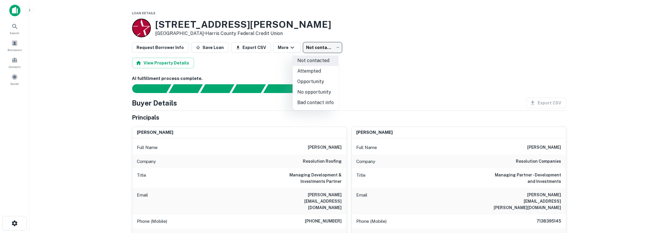
click at [314, 106] on li "Bad contact info" at bounding box center [316, 102] width 46 height 11
type input "**********"
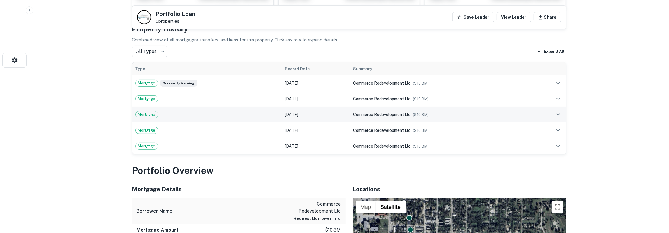
scroll to position [212, 0]
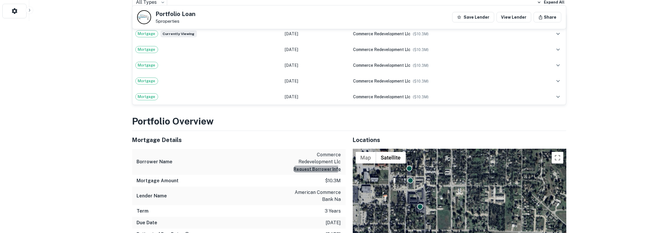
click at [315, 168] on button "Request Borrower Info" at bounding box center [317, 169] width 47 height 7
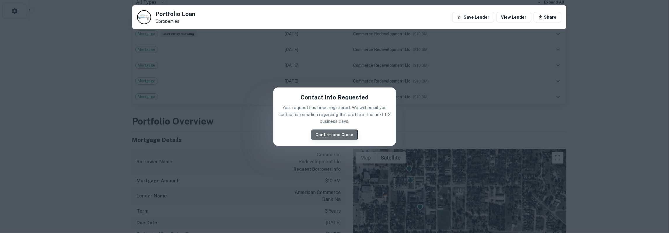
click at [325, 138] on button "Confirm and Close" at bounding box center [334, 135] width 47 height 11
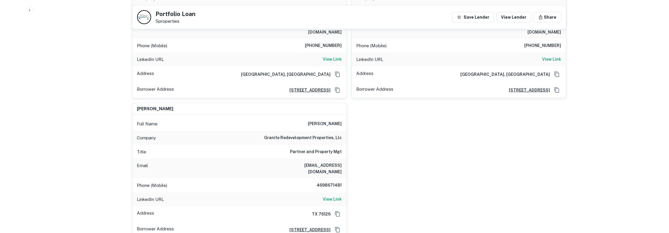
scroll to position [425, 0]
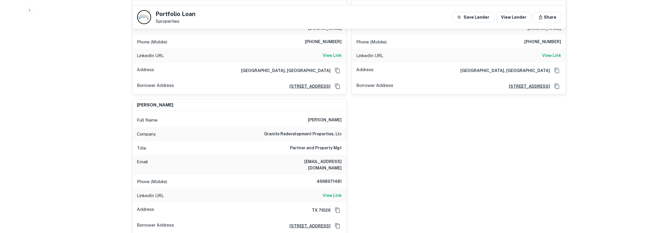
click at [334, 117] on h6 "[PERSON_NAME]" at bounding box center [325, 120] width 34 height 7
copy h6 "[PERSON_NAME]"
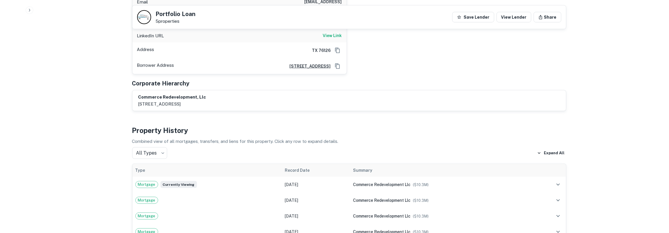
scroll to position [637, 0]
